Goal: Information Seeking & Learning: Learn about a topic

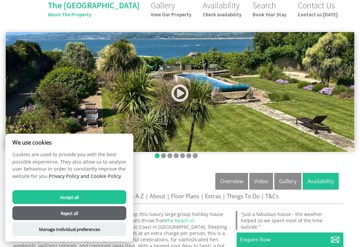
scroll to position [65, 0]
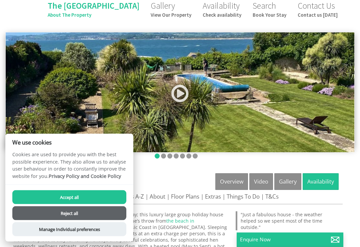
click at [76, 220] on button "Reject all" at bounding box center [69, 213] width 114 height 14
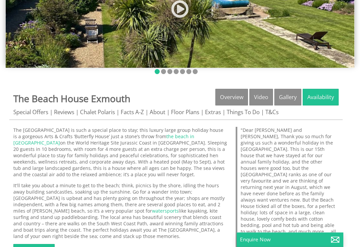
scroll to position [150, 0]
click at [136, 108] on link "Facts A-Z" at bounding box center [132, 112] width 23 height 8
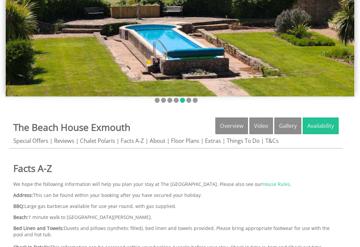
scroll to position [126, 0]
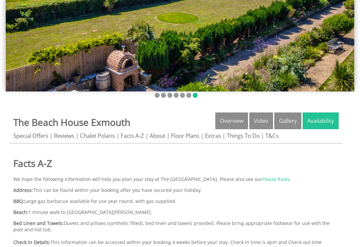
click at [99, 132] on link "Chalet Polaris" at bounding box center [97, 136] width 35 height 8
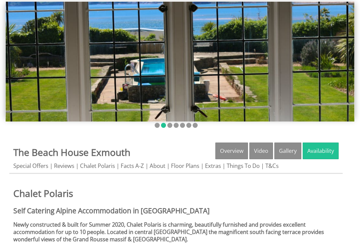
scroll to position [111, 0]
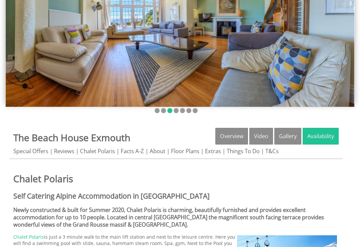
click at [132, 147] on link "Facts A-Z" at bounding box center [132, 151] width 23 height 8
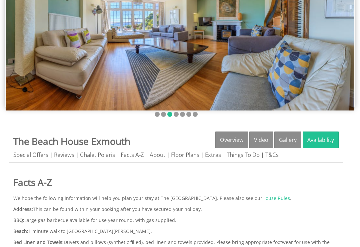
scroll to position [107, 0]
click at [274, 151] on link "T&Cs" at bounding box center [271, 155] width 13 height 8
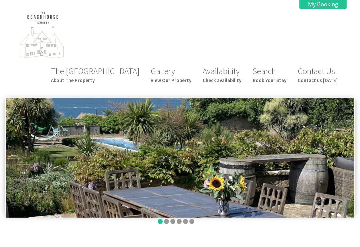
click at [177, 77] on small "View Our Property" at bounding box center [171, 80] width 41 height 6
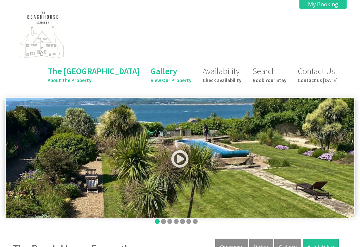
click at [182, 147] on link at bounding box center [180, 160] width 20 height 27
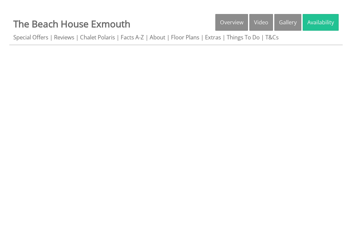
scroll to position [229, 0]
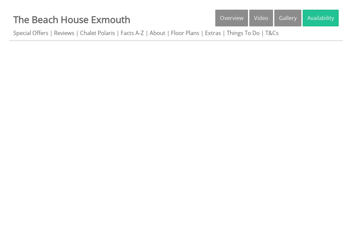
click at [216, 29] on link "Extras" at bounding box center [213, 33] width 16 height 8
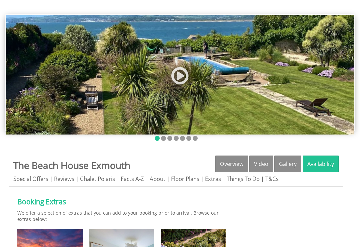
scroll to position [83, 0]
click at [131, 175] on link "Facts A-Z" at bounding box center [132, 179] width 23 height 8
